Goal: Task Accomplishment & Management: Complete application form

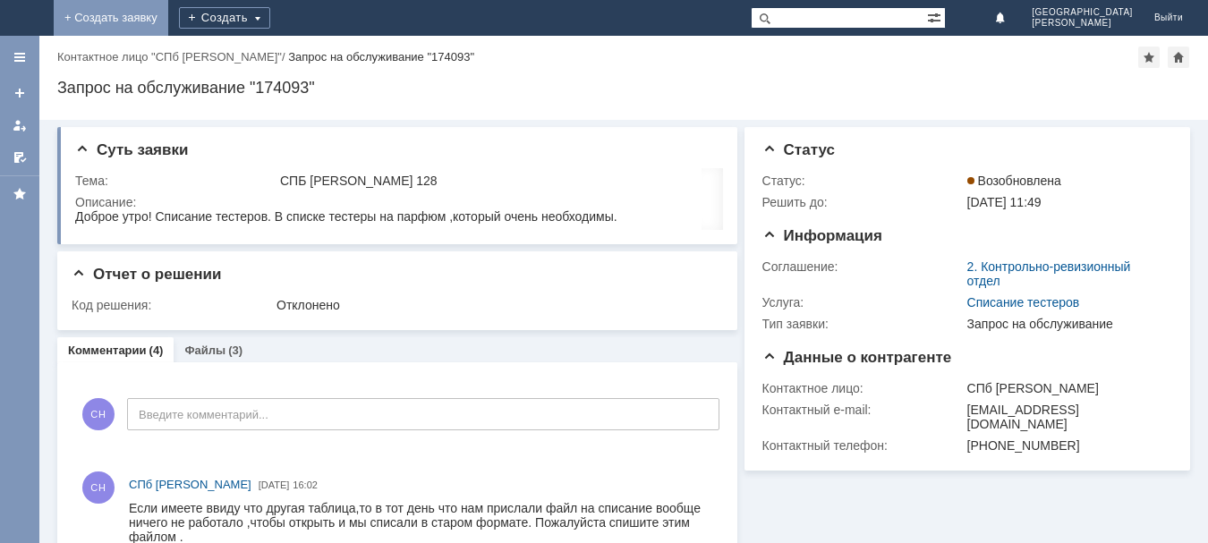
click at [168, 18] on link "+ Создать заявку" at bounding box center [111, 18] width 115 height 36
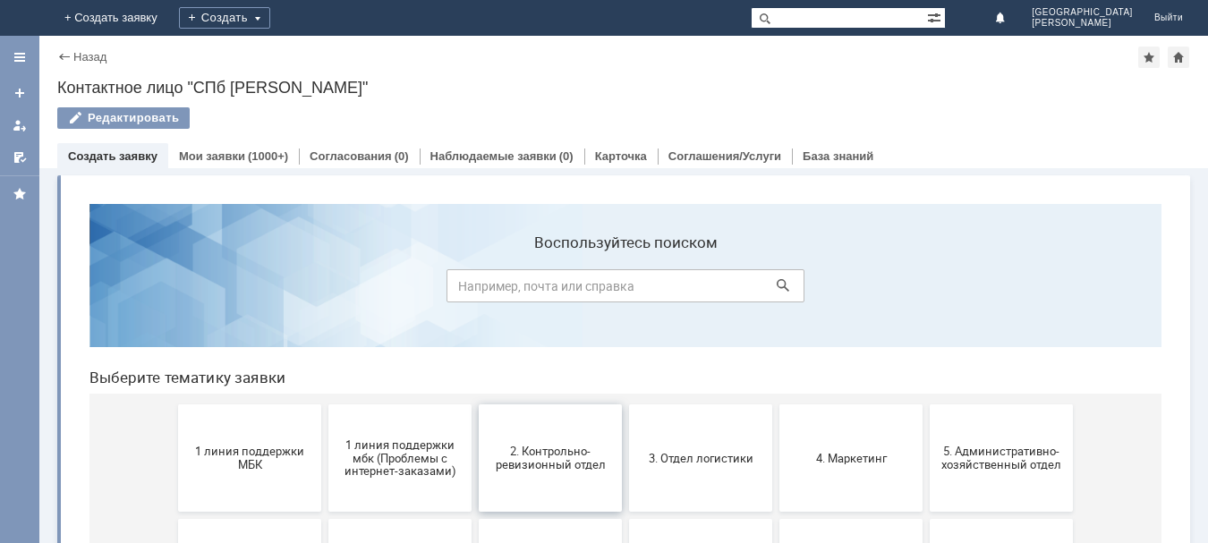
click at [545, 449] on span "2. Контрольно-ревизионный отдел" at bounding box center [550, 458] width 132 height 27
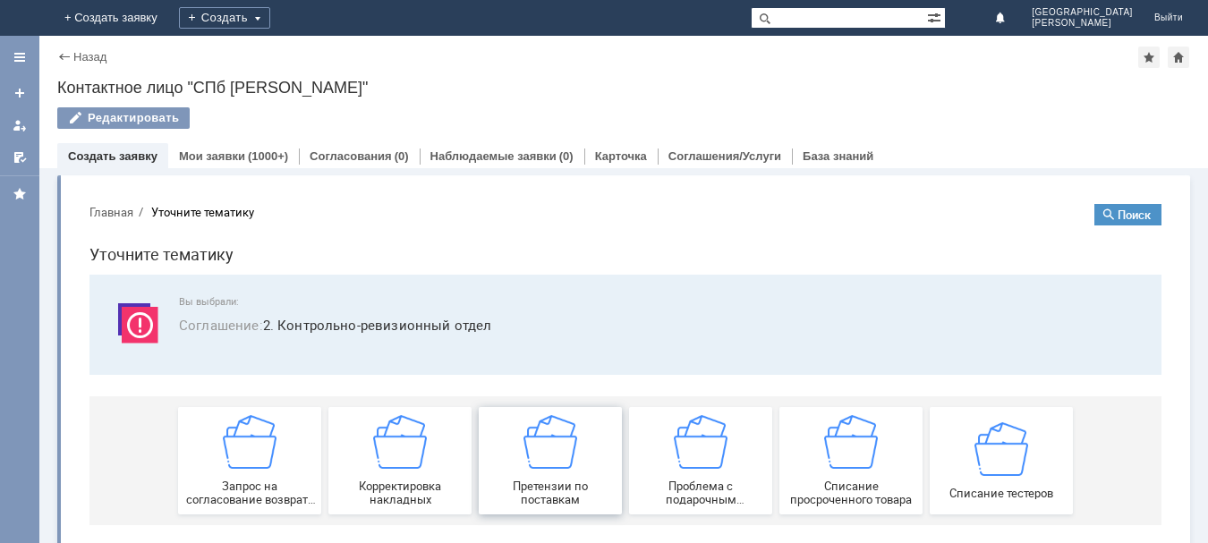
click at [514, 457] on div "Претензии по поставкам" at bounding box center [550, 460] width 132 height 91
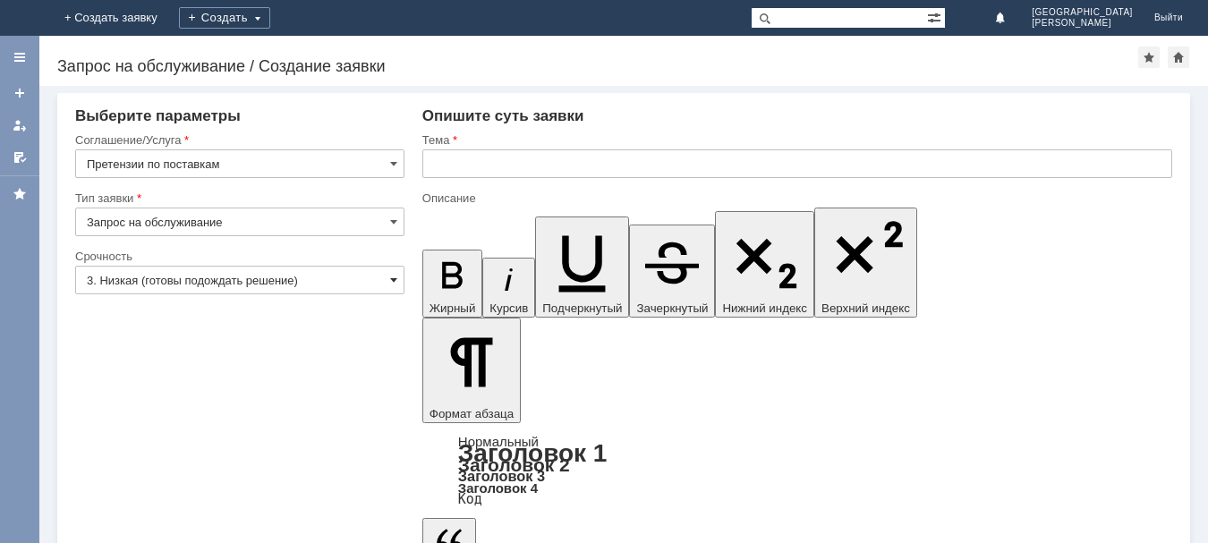
click at [394, 278] on span at bounding box center [393, 280] width 7 height 14
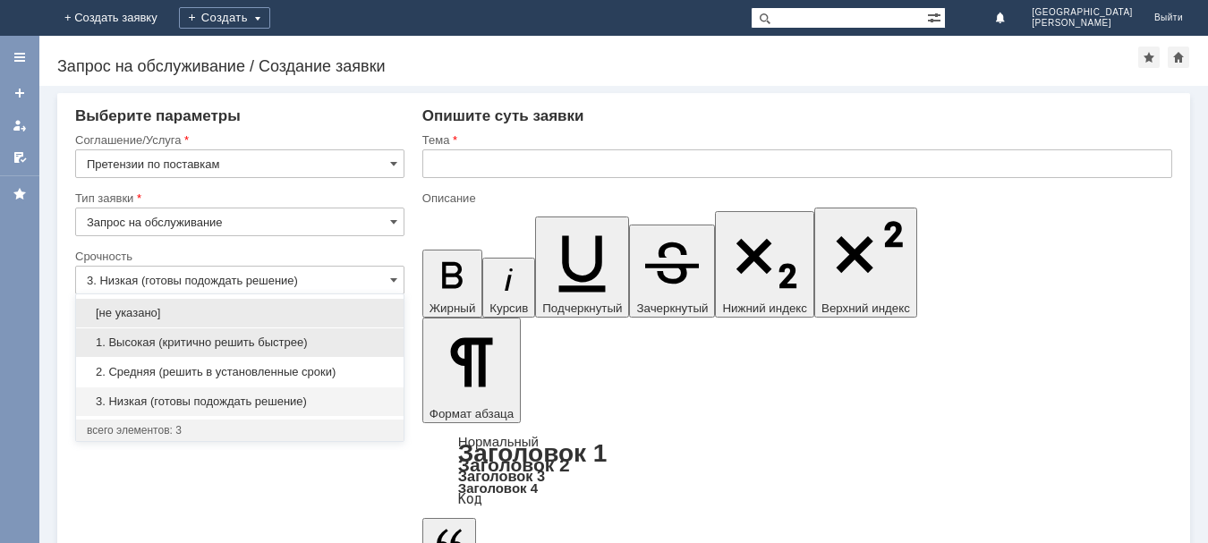
click at [336, 344] on span "1. Высокая (критично решить быстрее)" at bounding box center [240, 343] width 306 height 14
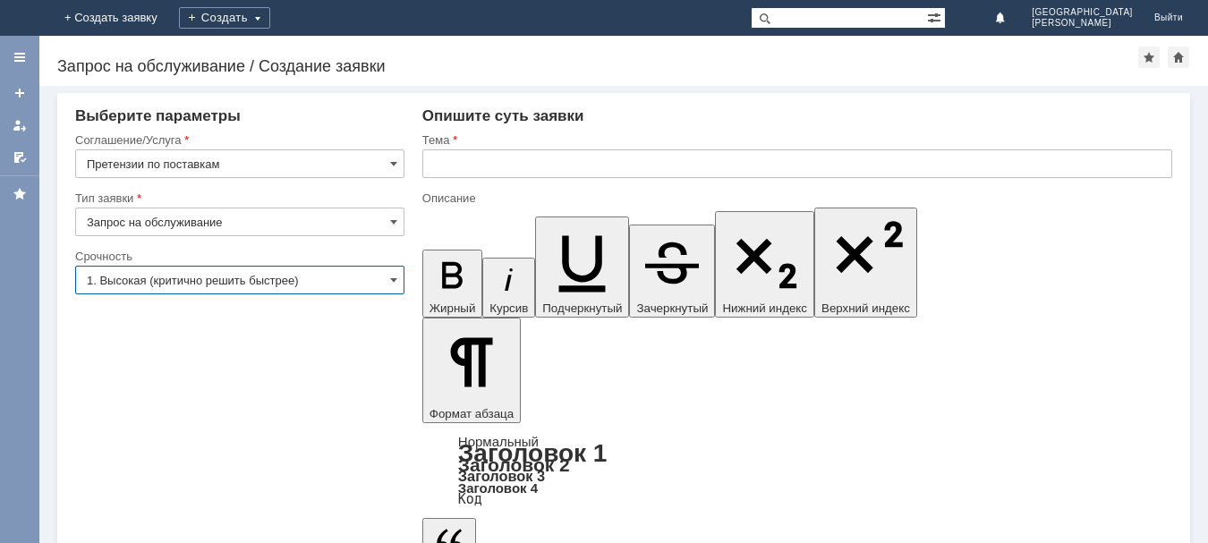
type input "1. Высокая (критично решить быстрее)"
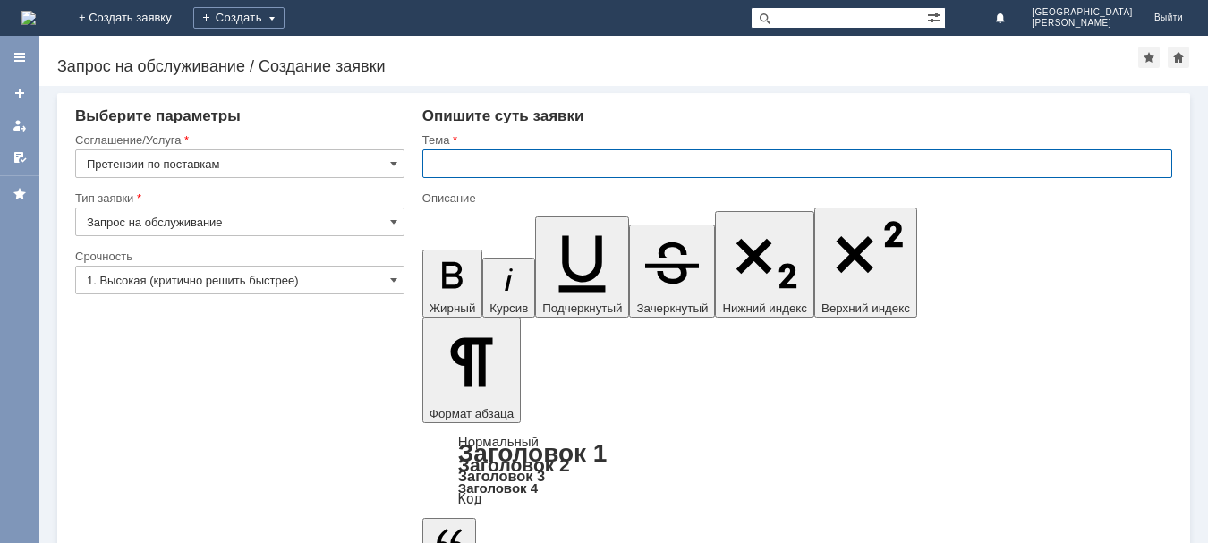
click at [591, 163] on input "text" at bounding box center [797, 163] width 750 height 29
type input "СПБ [PERSON_NAME] 128"
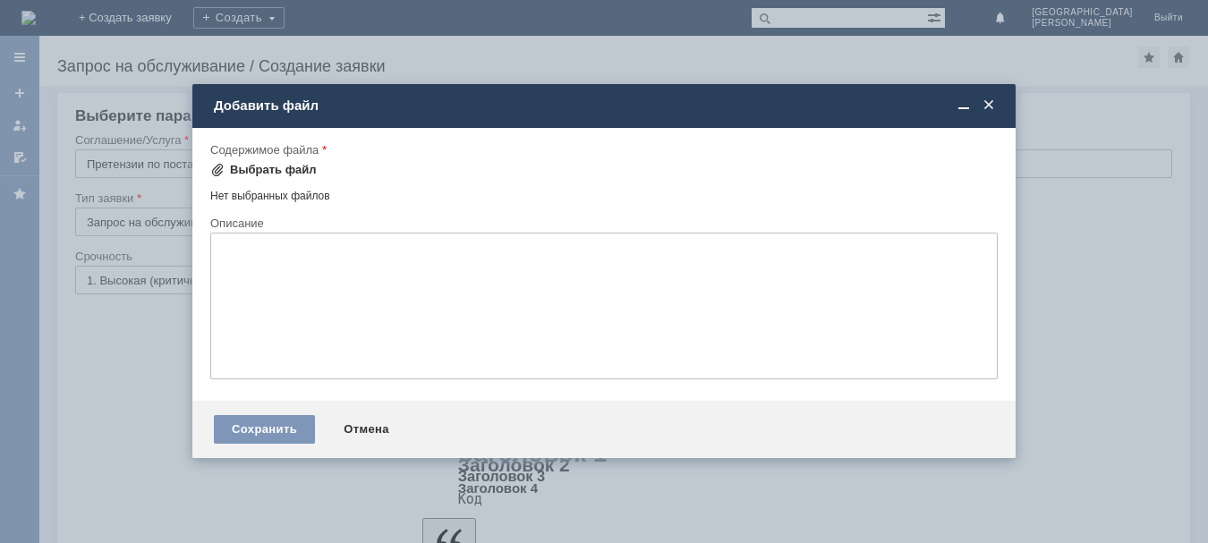
click at [228, 164] on div "Выбрать файл" at bounding box center [263, 170] width 106 height 14
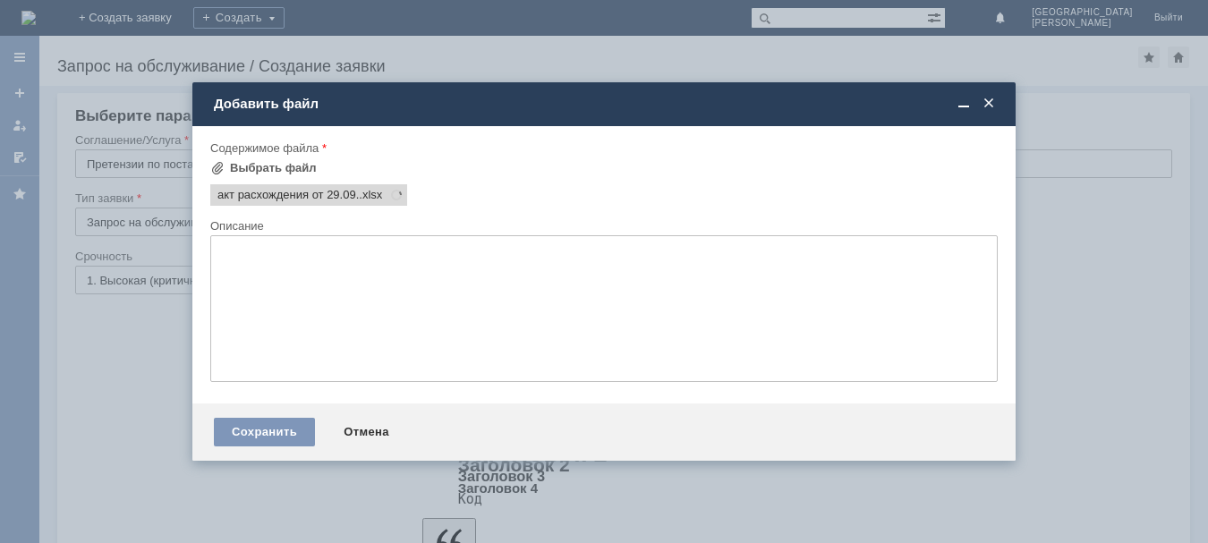
scroll to position [0, 0]
click at [250, 427] on div "Сохранить" at bounding box center [264, 432] width 101 height 29
